Goal: Task Accomplishment & Management: Manage account settings

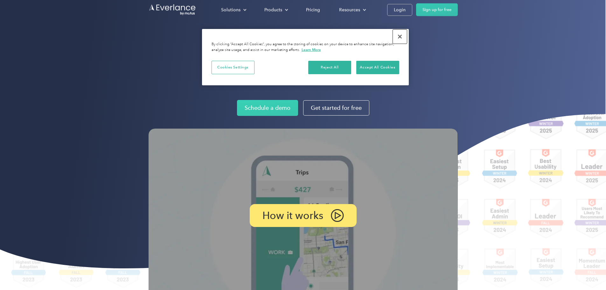
click at [399, 36] on button "Close" at bounding box center [400, 37] width 14 height 14
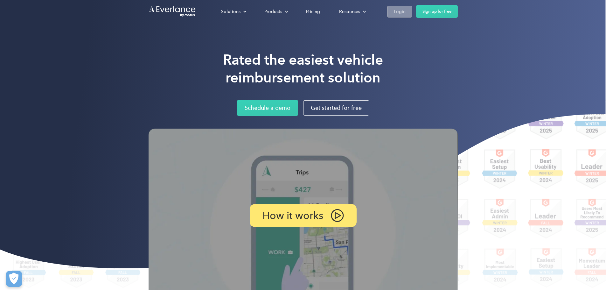
click at [406, 9] on div "Login" at bounding box center [400, 12] width 12 height 8
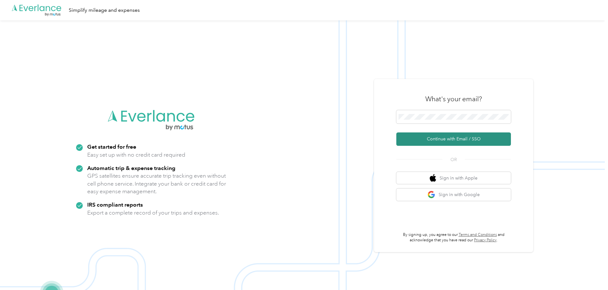
click at [444, 138] on button "Continue with Email / SSO" at bounding box center [453, 138] width 115 height 13
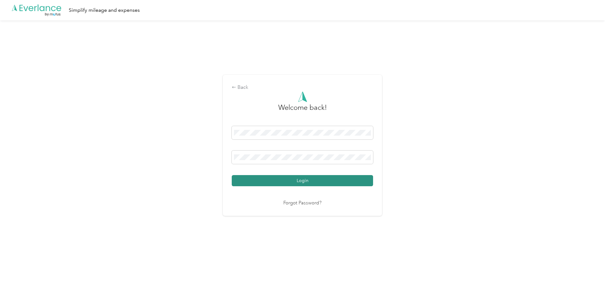
click at [243, 182] on button "Login" at bounding box center [302, 180] width 141 height 11
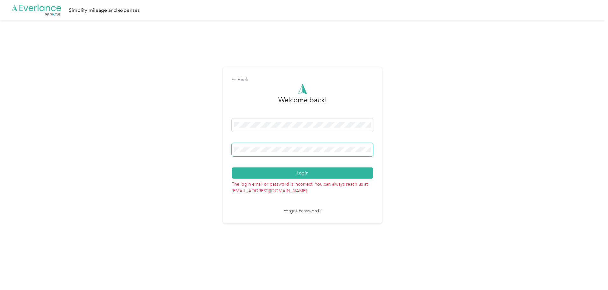
click at [122, 137] on div "Back Welcome back! Login The login email or password is incorrect. You can alwa…" at bounding box center [302, 147] width 605 height 255
click at [232, 167] on button "Login" at bounding box center [302, 172] width 141 height 11
click at [0, 103] on div "Back Welcome back! Login The login email or password is incorrect. You can alwa…" at bounding box center [302, 147] width 605 height 255
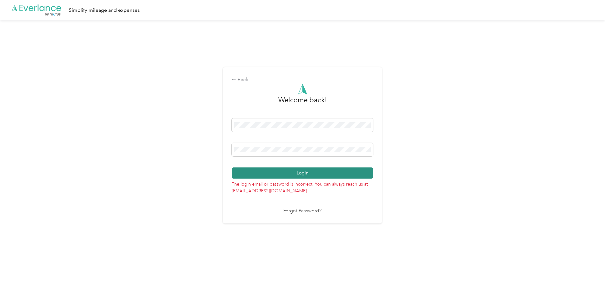
click at [292, 172] on button "Login" at bounding box center [302, 172] width 141 height 11
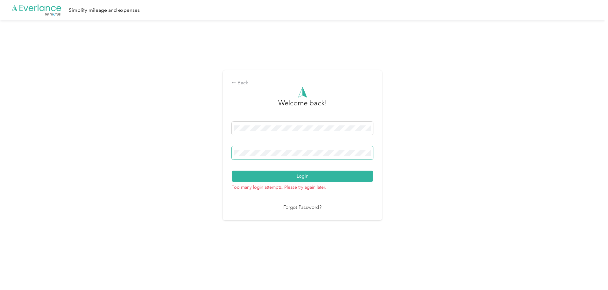
click at [266, 149] on span at bounding box center [302, 152] width 141 height 13
click at [202, 148] on div "Back Welcome back! Login Too many login attempts. Please try again later. Forgo…" at bounding box center [302, 147] width 605 height 255
click at [278, 174] on button "Login" at bounding box center [302, 176] width 141 height 11
click at [122, 127] on div "Back Welcome back! Login Too many login attempts. Please try again later. Forgo…" at bounding box center [302, 147] width 605 height 255
click at [232, 171] on button "Login" at bounding box center [302, 176] width 141 height 11
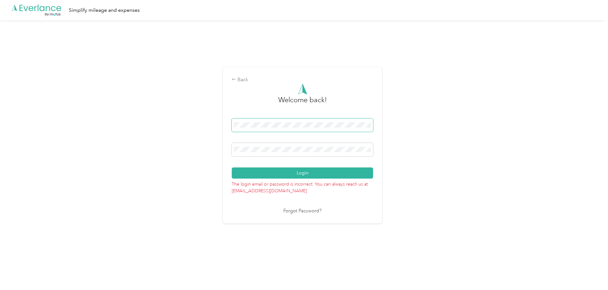
click at [95, 123] on div "Back Welcome back! Login The login email or password is incorrect. You can alwa…" at bounding box center [302, 147] width 605 height 255
click at [232, 167] on button "Login" at bounding box center [302, 172] width 141 height 11
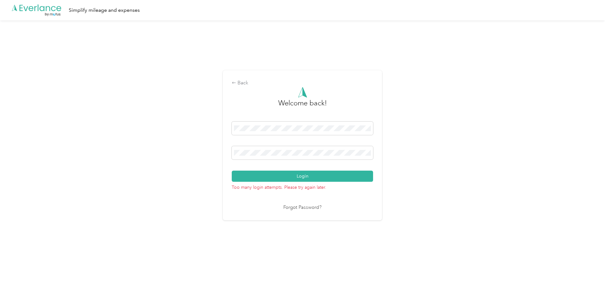
click at [291, 206] on link "Forgot Password?" at bounding box center [302, 207] width 38 height 7
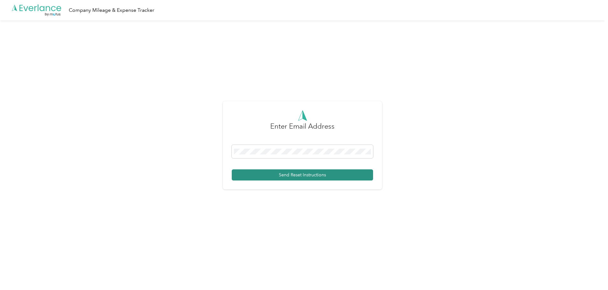
click at [308, 174] on button "Send Reset Instructions" at bounding box center [302, 174] width 141 height 11
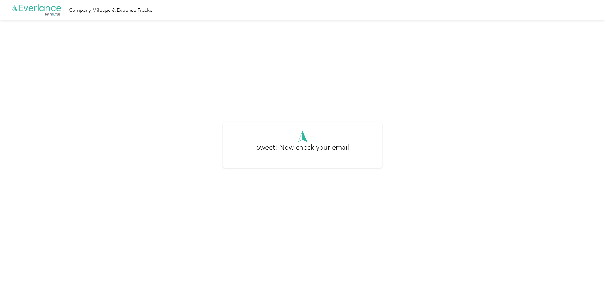
click at [317, 156] on h3 "Sweet! Now check your email" at bounding box center [302, 150] width 93 height 17
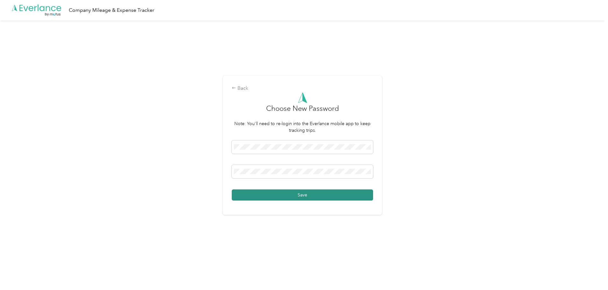
click at [278, 196] on button "Save" at bounding box center [302, 194] width 141 height 11
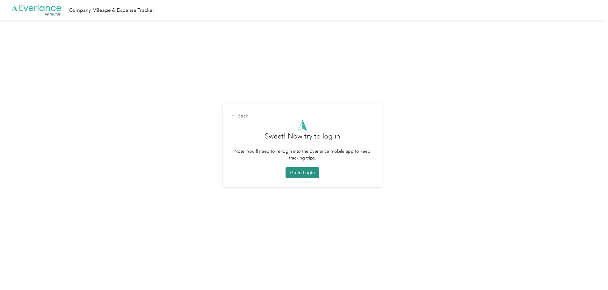
click at [300, 172] on button "Go to Login" at bounding box center [302, 172] width 34 height 11
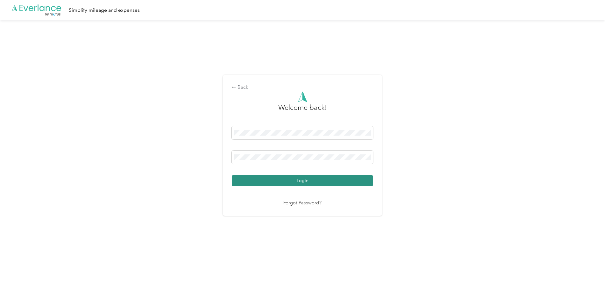
click at [315, 180] on button "Login" at bounding box center [302, 180] width 141 height 11
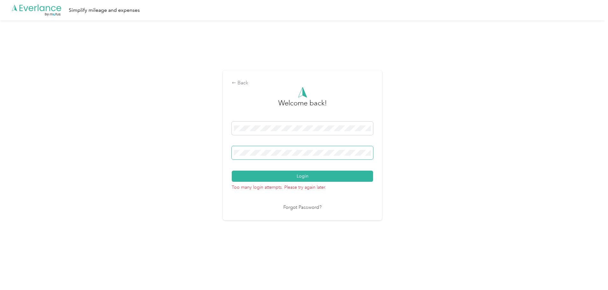
click at [277, 156] on span at bounding box center [302, 152] width 141 height 13
click at [197, 150] on div "Back Welcome back! Login Too many login attempts. Please try again later. Forgo…" at bounding box center [302, 147] width 605 height 255
click at [299, 176] on button "Login" at bounding box center [302, 176] width 141 height 11
click at [42, 156] on div "Back Welcome back! Login Too many login attempts. Please try again later. Forgo…" at bounding box center [302, 147] width 605 height 255
click at [232, 171] on button "Login" at bounding box center [302, 176] width 141 height 11
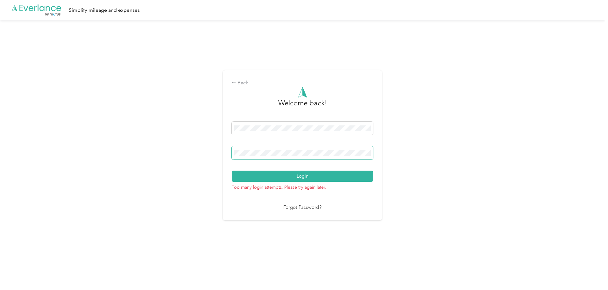
click at [232, 171] on button "Login" at bounding box center [302, 176] width 141 height 11
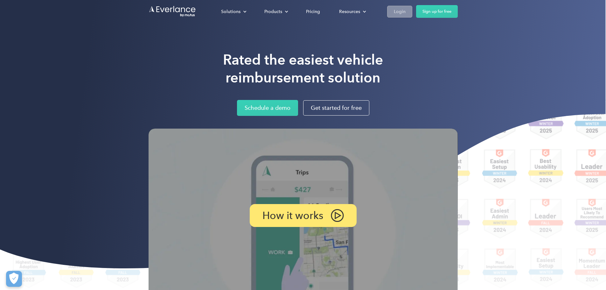
click at [406, 12] on div "Login" at bounding box center [400, 12] width 12 height 8
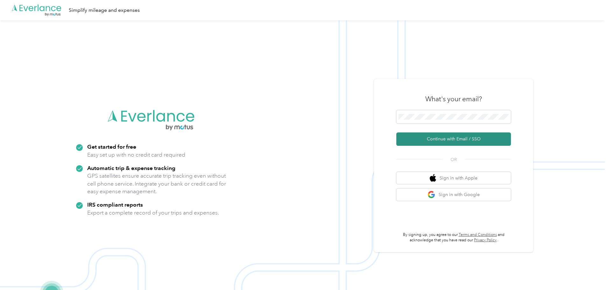
click at [415, 141] on button "Continue with Email / SSO" at bounding box center [453, 138] width 115 height 13
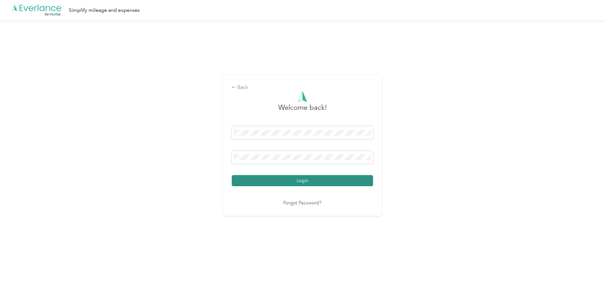
click at [306, 179] on button "Login" at bounding box center [302, 180] width 141 height 11
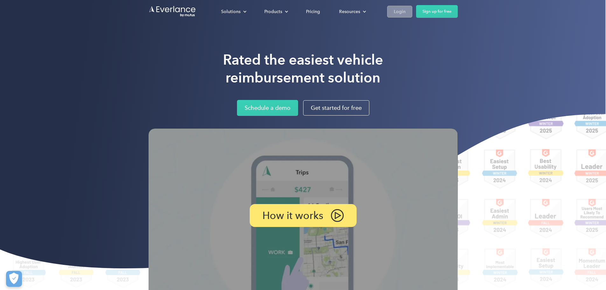
click at [406, 10] on div "Login" at bounding box center [400, 12] width 12 height 8
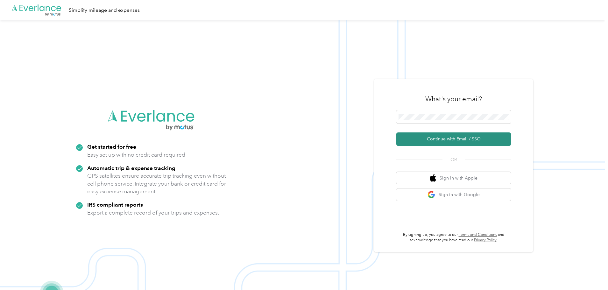
click at [457, 138] on button "Continue with Email / SSO" at bounding box center [453, 138] width 115 height 13
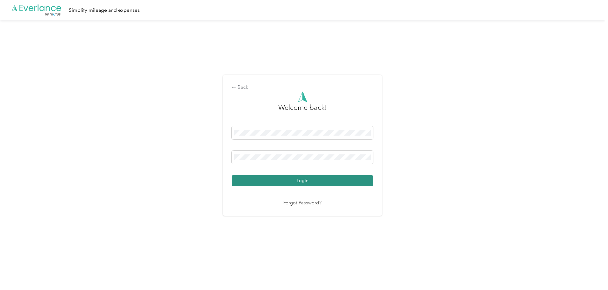
click at [320, 183] on button "Login" at bounding box center [302, 180] width 141 height 11
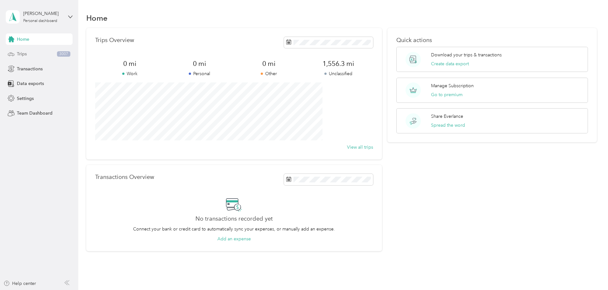
click at [27, 55] on div "Trips 3007" at bounding box center [39, 53] width 67 height 11
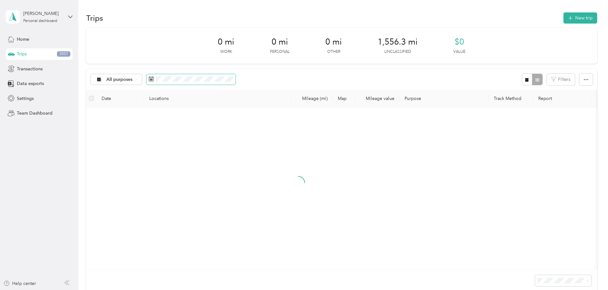
click at [225, 75] on span at bounding box center [190, 79] width 89 height 11
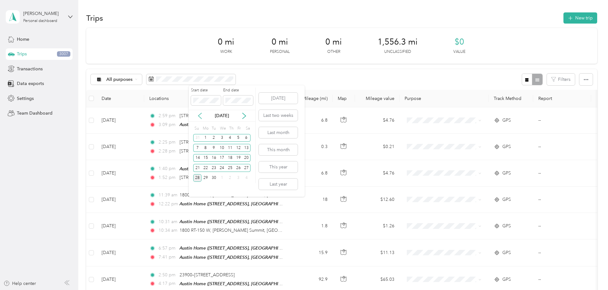
click at [201, 113] on icon at bounding box center [200, 116] width 6 height 6
click at [201, 113] on icon at bounding box center [199, 116] width 3 height 6
click at [201, 113] on icon at bounding box center [200, 116] width 6 height 6
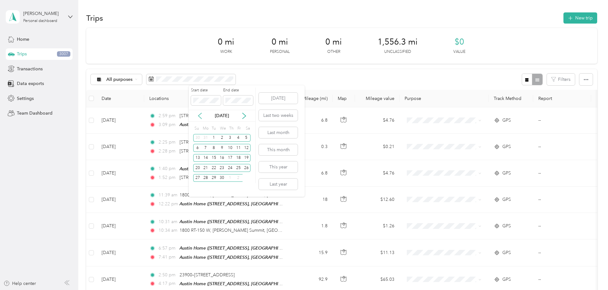
click at [201, 113] on icon at bounding box center [200, 116] width 6 height 6
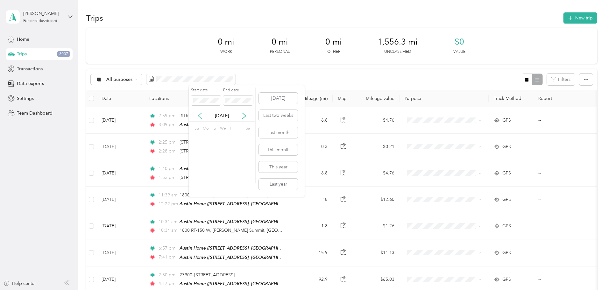
click at [201, 113] on icon at bounding box center [200, 116] width 6 height 6
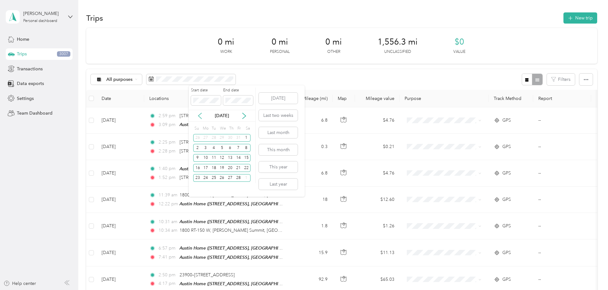
click at [201, 113] on icon at bounding box center [200, 116] width 6 height 6
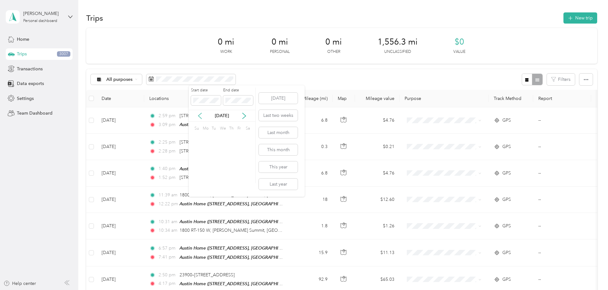
click at [201, 113] on icon at bounding box center [200, 116] width 6 height 6
click at [201, 112] on div "[DATE]" at bounding box center [222, 116] width 66 height 12
click at [200, 115] on icon at bounding box center [200, 116] width 6 height 6
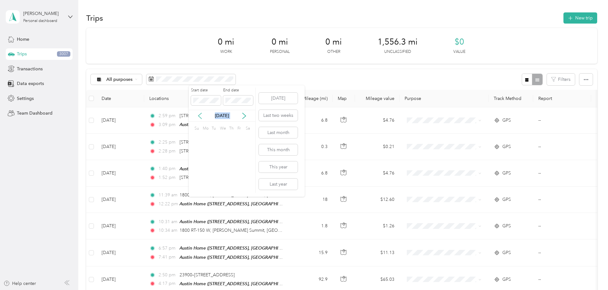
click at [200, 115] on icon at bounding box center [200, 116] width 6 height 6
click at [200, 116] on icon at bounding box center [200, 116] width 6 height 6
click at [230, 135] on div "1" at bounding box center [230, 138] width 8 height 8
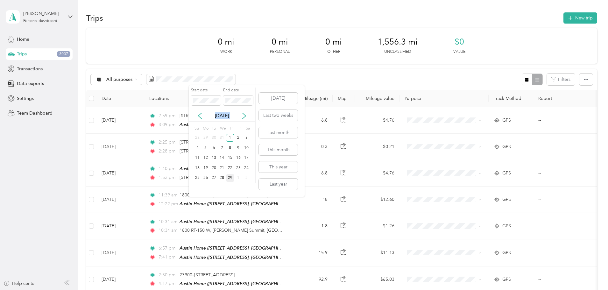
click at [230, 179] on div "29" at bounding box center [230, 178] width 8 height 8
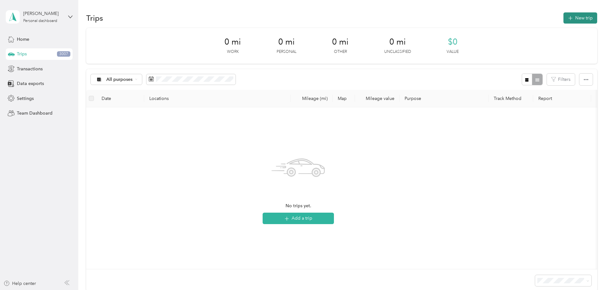
click at [563, 17] on button "New trip" at bounding box center [580, 17] width 34 height 11
